Goal: Task Accomplishment & Management: Manage account settings

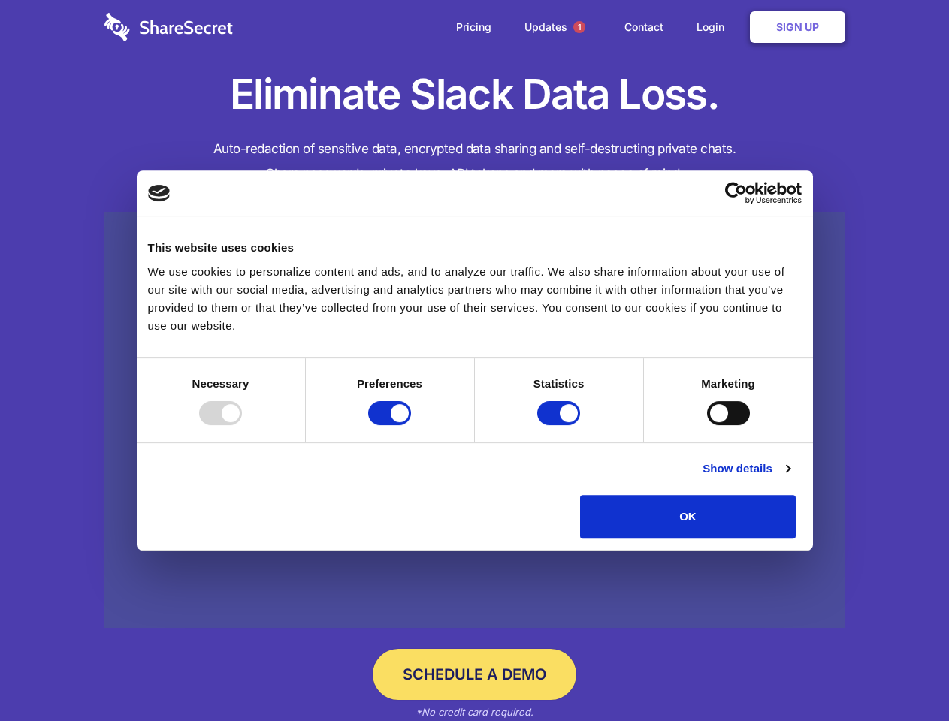
click at [242, 425] on div at bounding box center [220, 413] width 43 height 24
click at [411, 425] on input "Preferences" at bounding box center [389, 413] width 43 height 24
click at [560, 425] on input "Statistics" at bounding box center [558, 413] width 43 height 24
click at [707, 425] on input "Marketing" at bounding box center [728, 413] width 43 height 24
click at [790, 478] on link "Show details" at bounding box center [745, 469] width 87 height 18
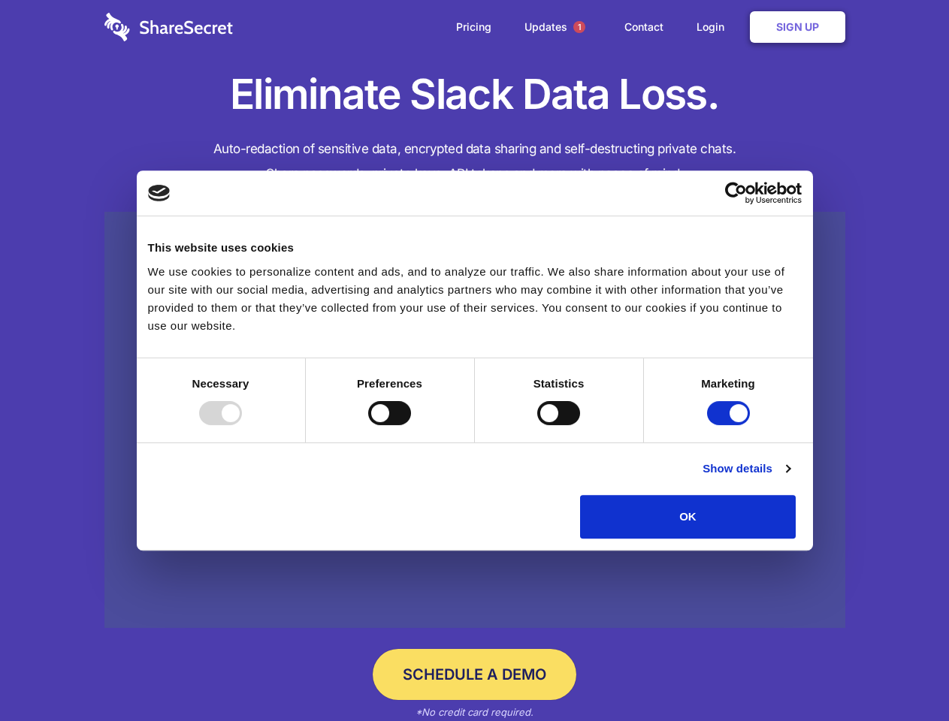
checkbox input "false"
checkbox input "true"
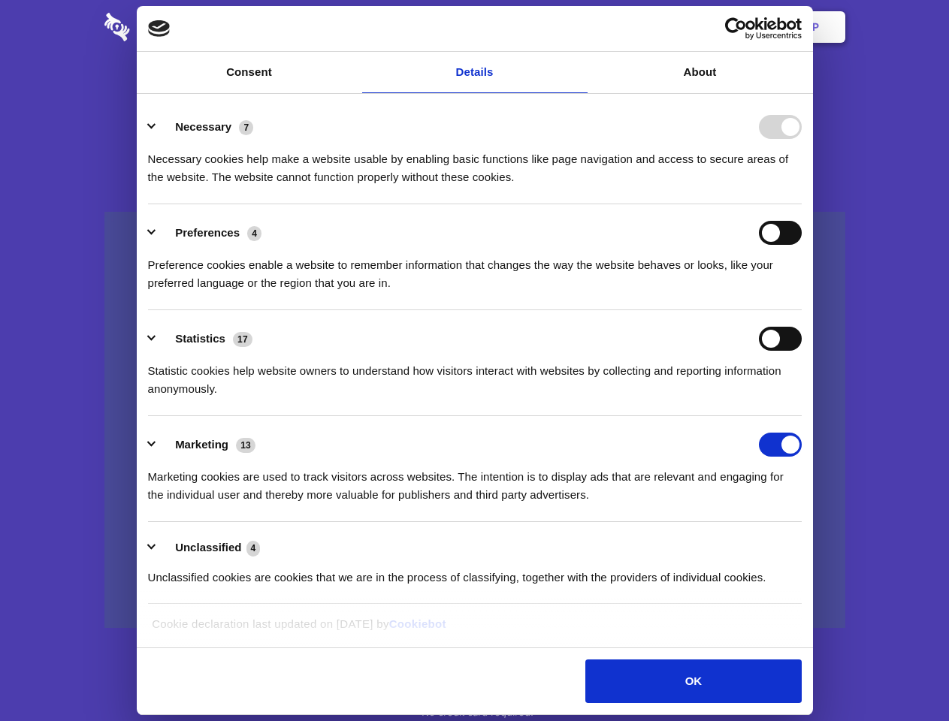
click at [830, 544] on link at bounding box center [474, 420] width 741 height 417
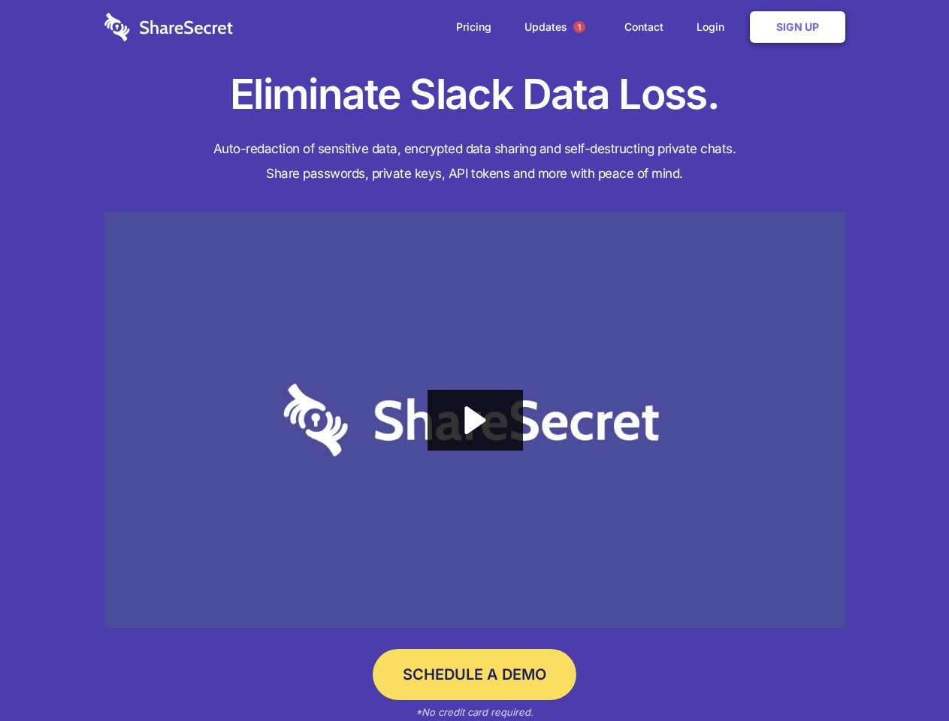
click at [579, 27] on span "1" at bounding box center [579, 27] width 12 height 12
